Goal: Task Accomplishment & Management: Manage account settings

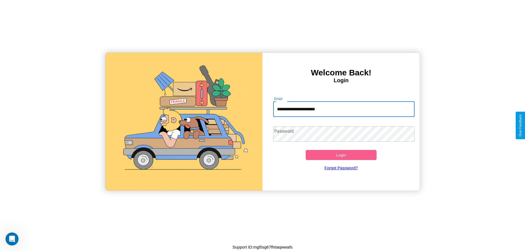
type input "**********"
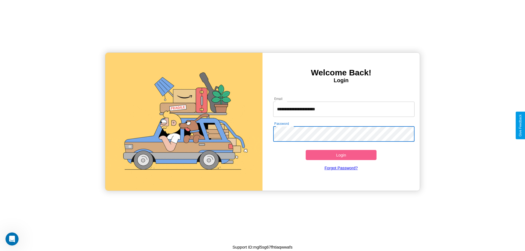
click at [341, 155] on button "Login" at bounding box center [340, 155] width 71 height 10
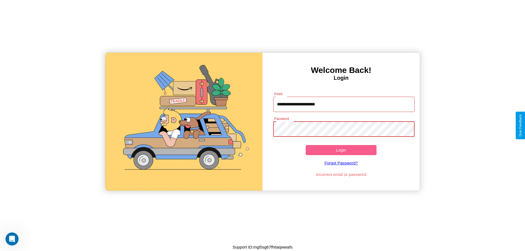
click at [341, 150] on button "Login" at bounding box center [340, 150] width 71 height 10
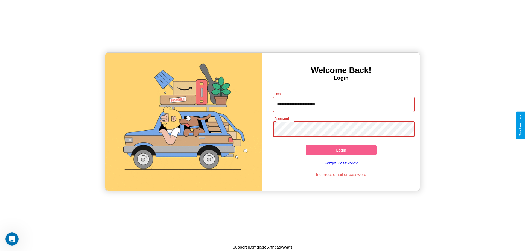
click at [341, 150] on button "Login" at bounding box center [340, 150] width 71 height 10
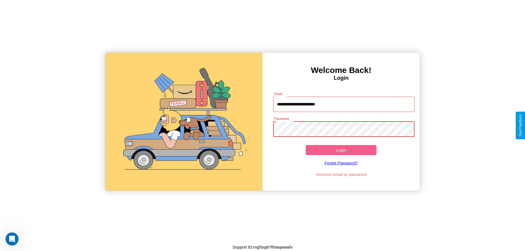
click at [341, 150] on button "Login" at bounding box center [340, 150] width 71 height 10
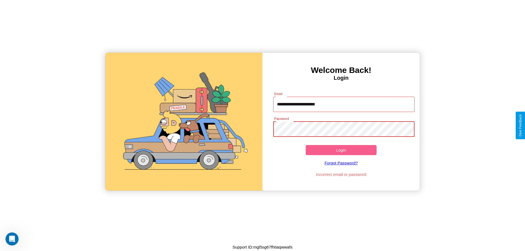
click at [341, 150] on button "Login" at bounding box center [340, 150] width 71 height 10
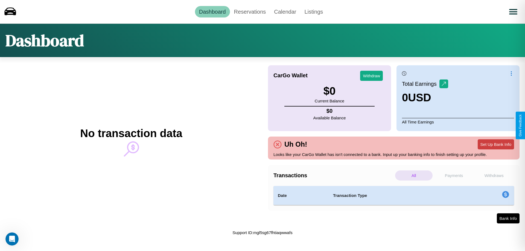
click at [495, 144] on button "Set Up Bank Info" at bounding box center [495, 144] width 36 height 10
